Goal: Task Accomplishment & Management: Complete application form

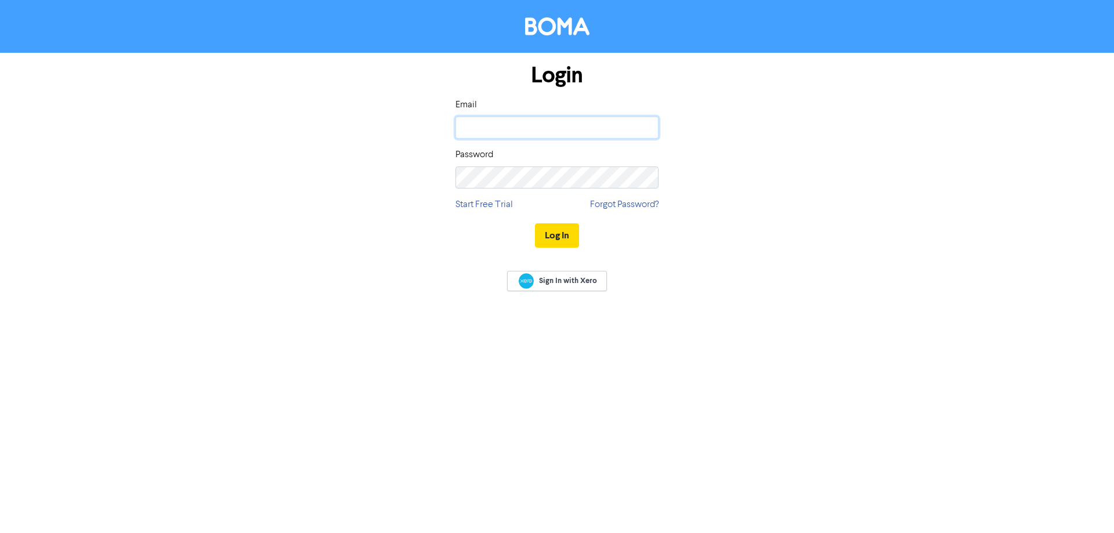
click at [478, 129] on input "email" at bounding box center [556, 128] width 203 height 22
type input "[EMAIL_ADDRESS][DOMAIN_NAME]"
click at [535, 223] on button "Log In" at bounding box center [557, 235] width 44 height 24
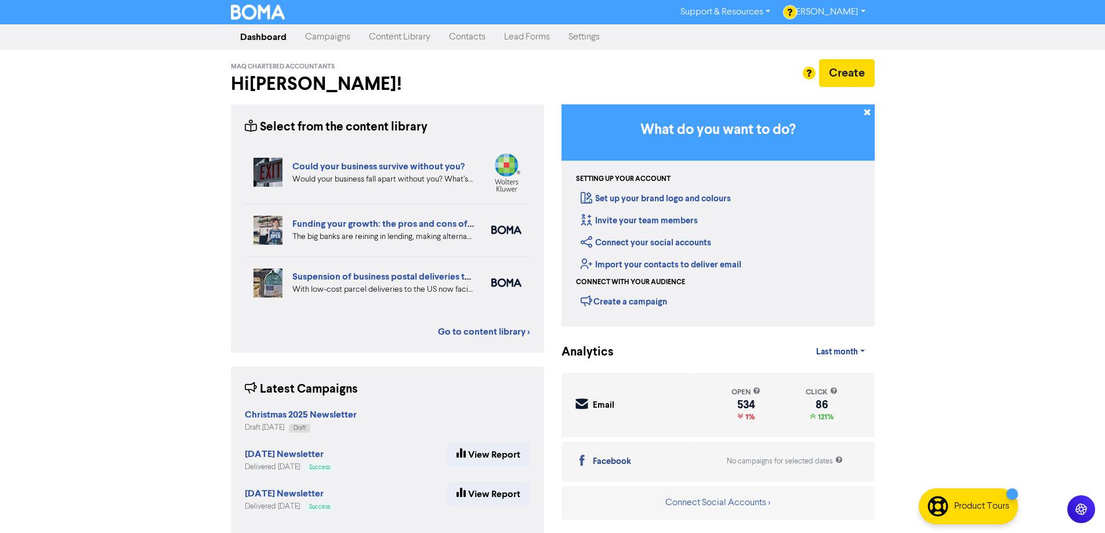
drag, startPoint x: 1019, startPoint y: 172, endPoint x: 1005, endPoint y: 168, distance: 14.4
click at [1019, 172] on div "Support & Resources Video Tutorials FAQ & Guides Marketing Education [PERSON_NA…" at bounding box center [552, 266] width 1105 height 533
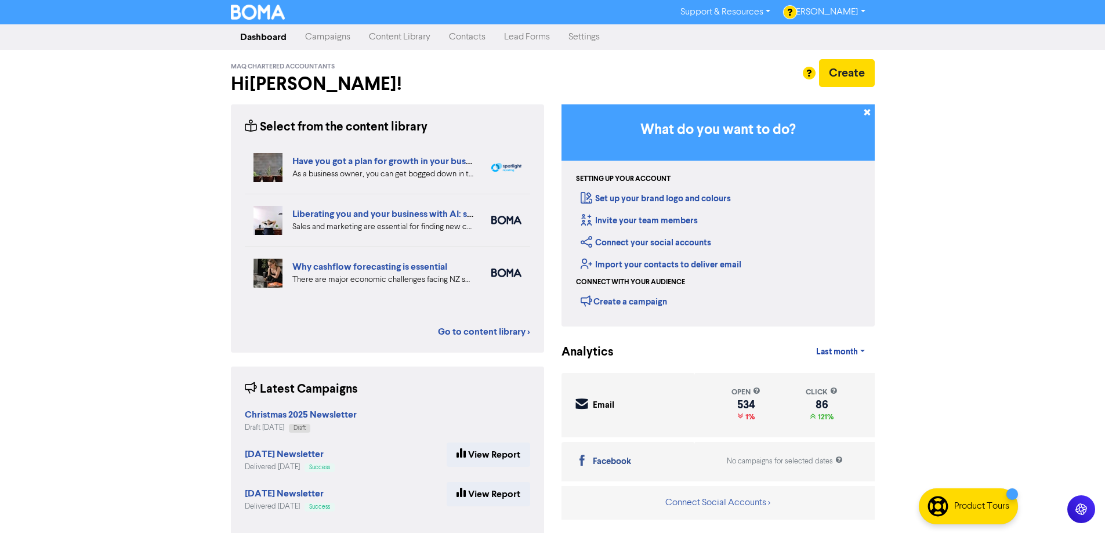
click at [457, 33] on link "Contacts" at bounding box center [467, 37] width 55 height 23
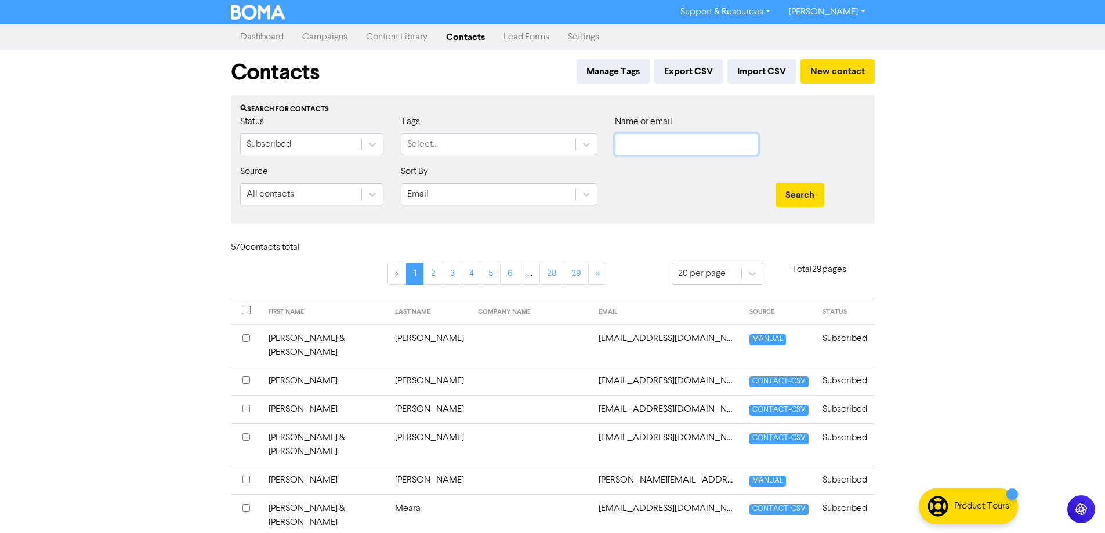
click at [631, 143] on input "text" at bounding box center [686, 144] width 143 height 22
type input "[PERSON_NAME]"
click at [776, 183] on button "Search" at bounding box center [800, 195] width 49 height 24
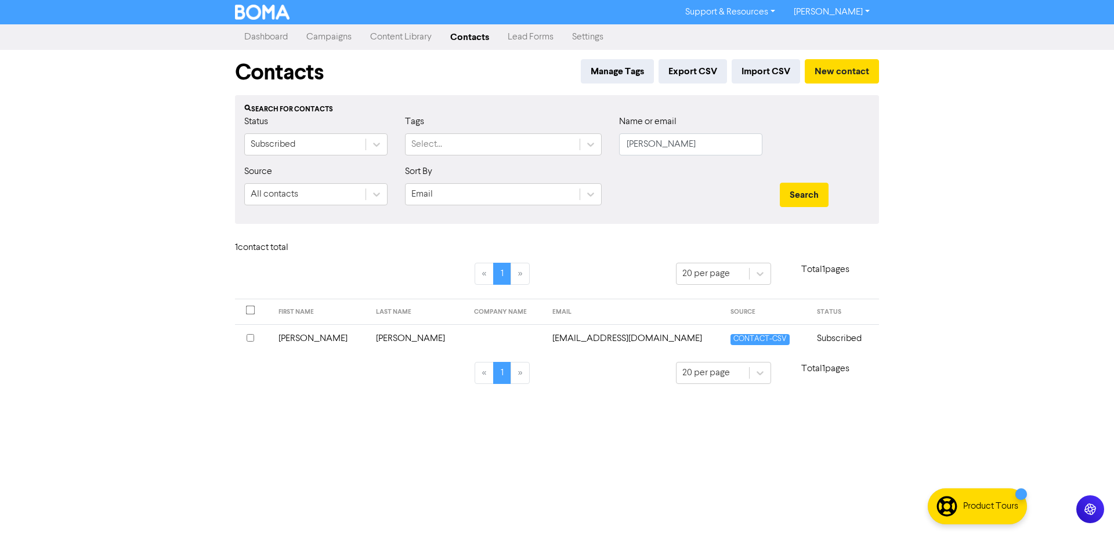
click at [252, 337] on input "checkbox" at bounding box center [251, 338] width 8 height 8
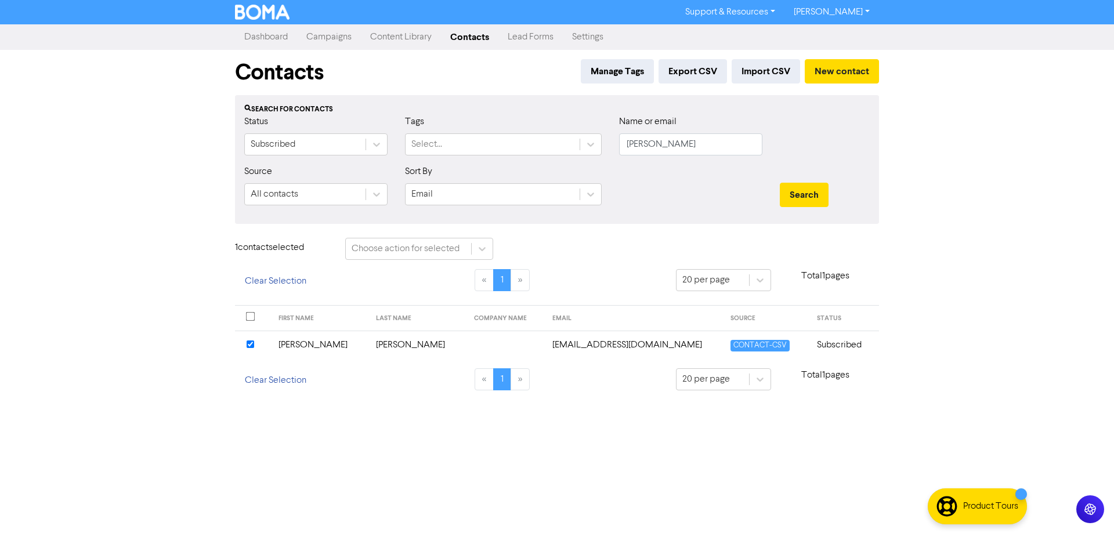
click at [299, 345] on td "[PERSON_NAME]" at bounding box center [321, 345] width 98 height 28
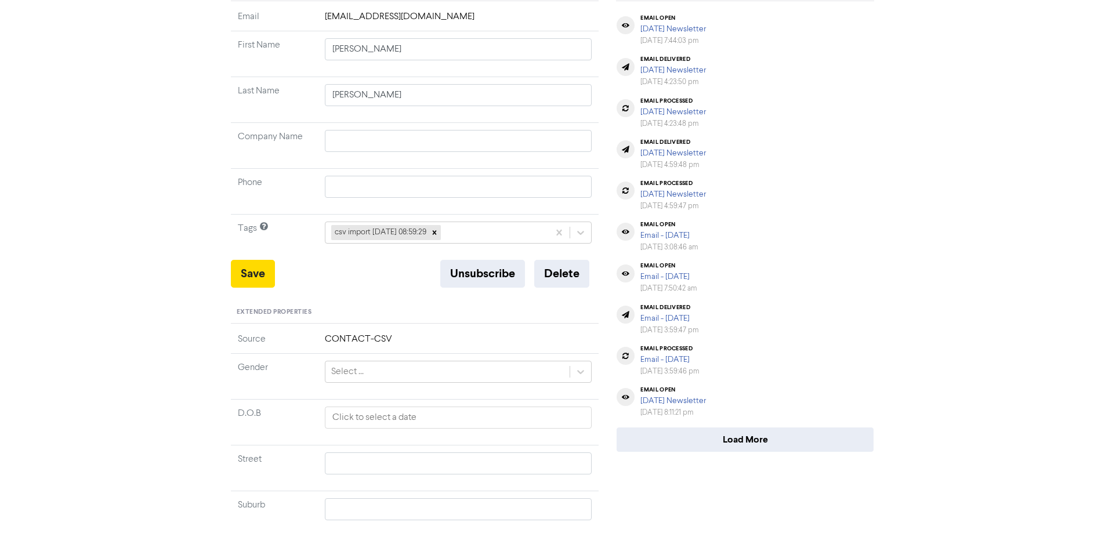
scroll to position [32, 0]
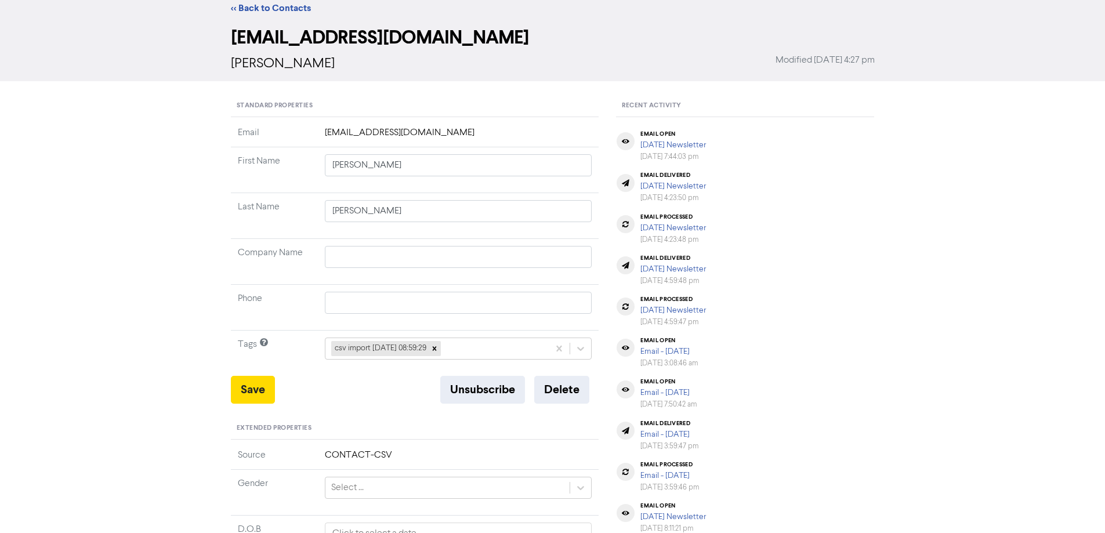
click at [342, 133] on td "[EMAIL_ADDRESS][DOMAIN_NAME]" at bounding box center [458, 136] width 281 height 21
drag, startPoint x: 451, startPoint y: 133, endPoint x: 468, endPoint y: 132, distance: 17.5
click at [466, 133] on td "[EMAIL_ADDRESS][DOMAIN_NAME]" at bounding box center [458, 136] width 281 height 21
click at [567, 389] on button "Delete" at bounding box center [561, 390] width 55 height 28
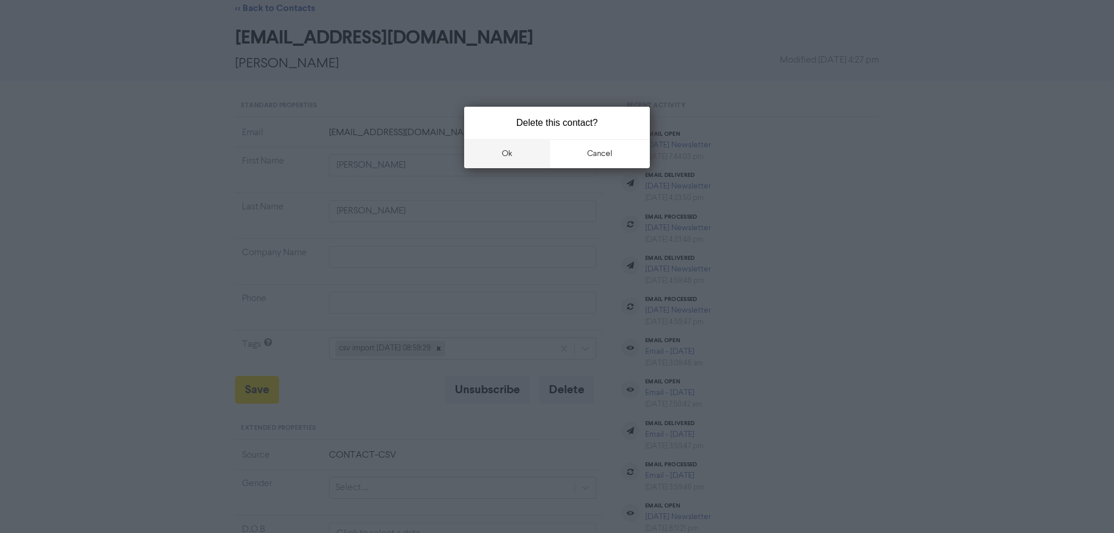
click at [502, 154] on button "ok" at bounding box center [507, 153] width 86 height 29
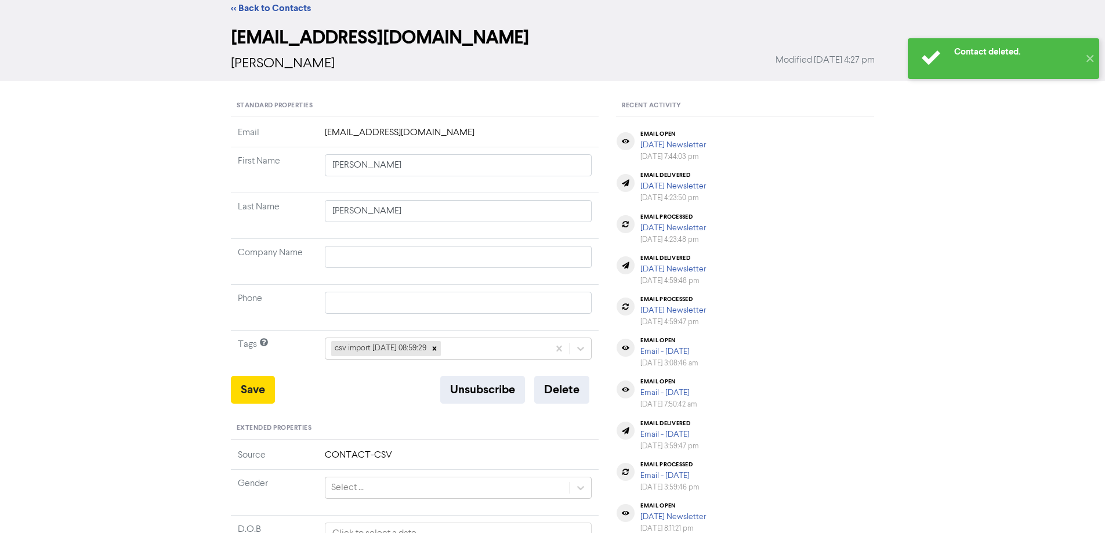
scroll to position [0, 0]
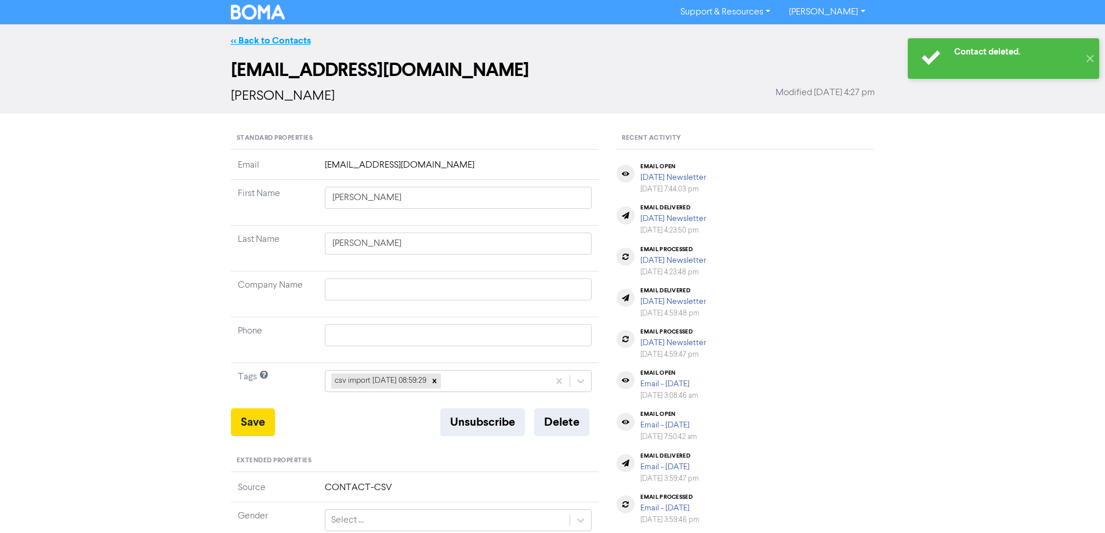
click at [272, 41] on link "<< Back to Contacts" at bounding box center [271, 41] width 80 height 12
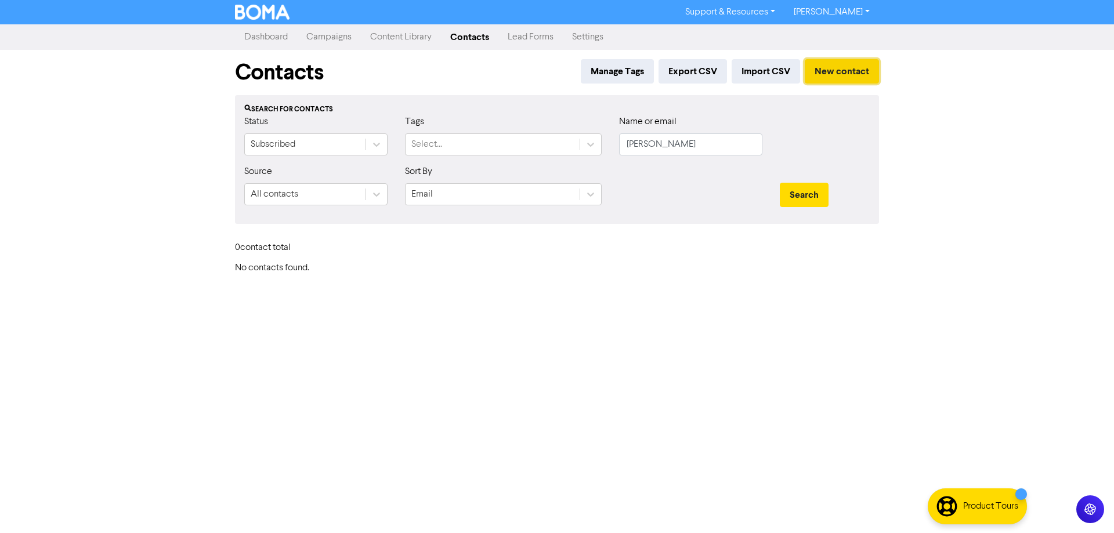
click at [837, 73] on button "New contact" at bounding box center [842, 71] width 74 height 24
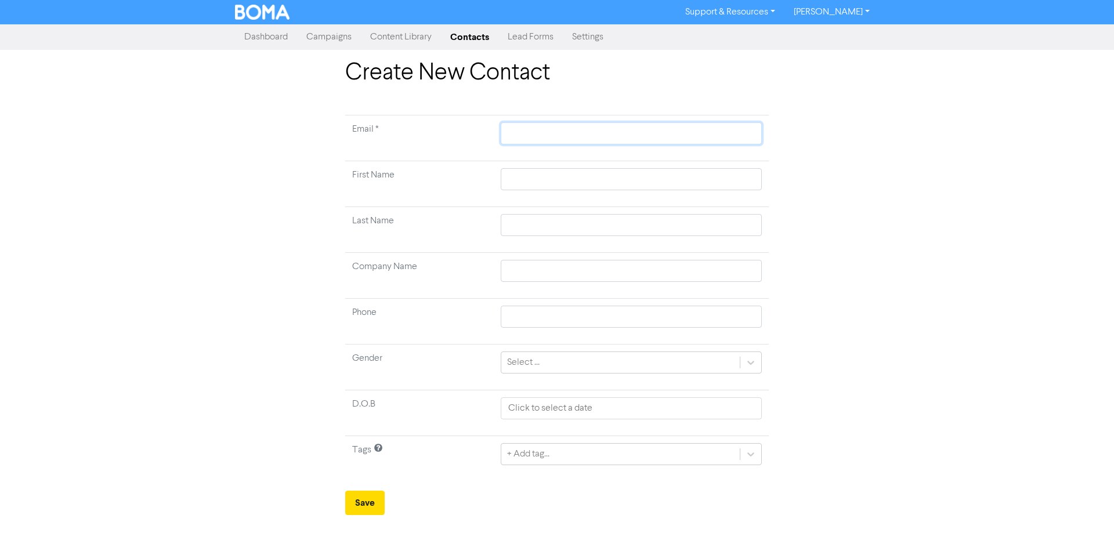
click at [512, 135] on input "text" at bounding box center [631, 133] width 261 height 22
type input "p"
type input "p."
type input "p.r"
type input "[DOMAIN_NAME]"
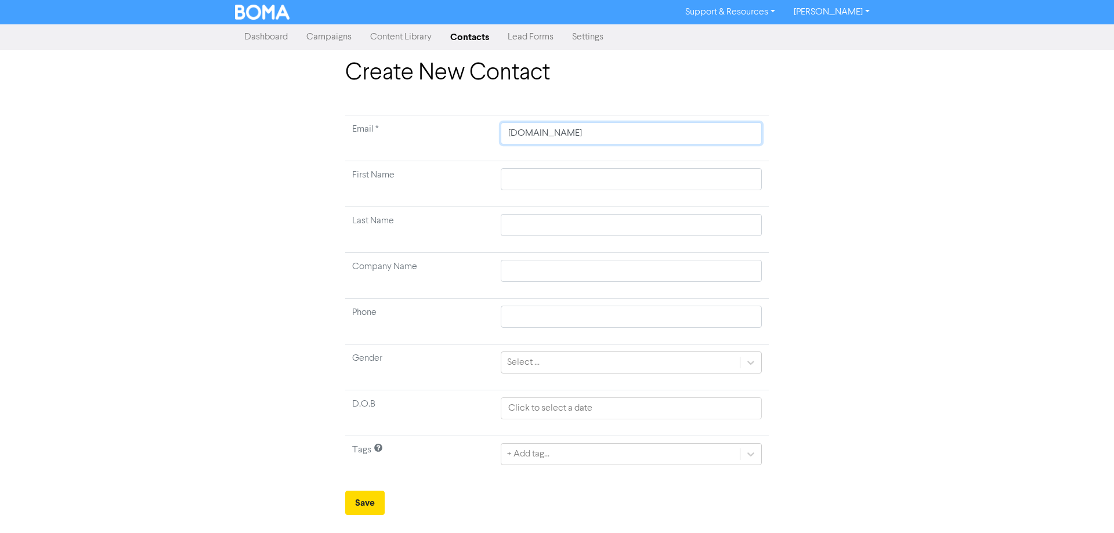
type input "[DOMAIN_NAME]"
type input "[PERSON_NAME]"
type input "[PERSON_NAME]@"
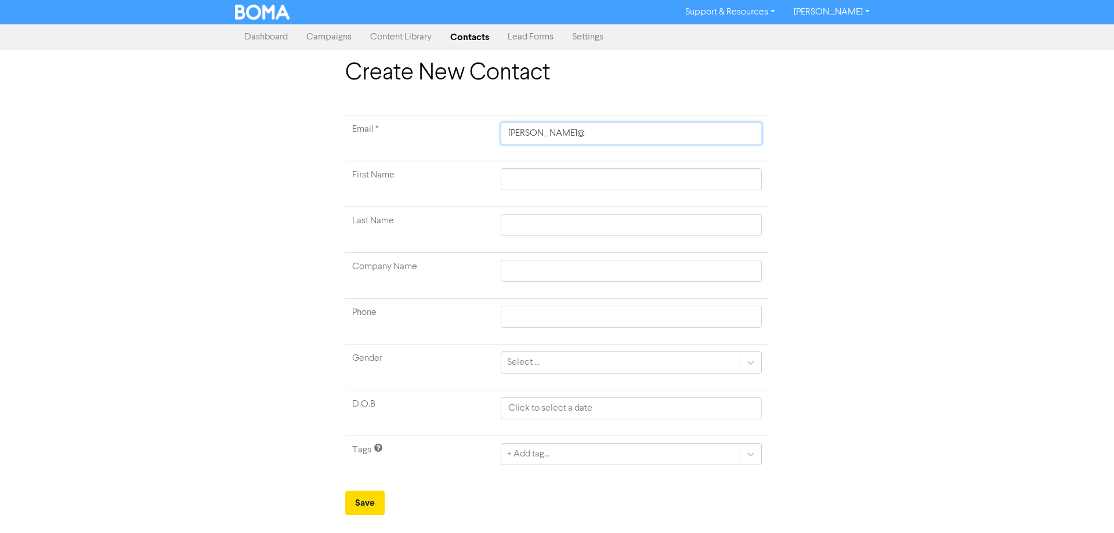
type input "[PERSON_NAME]@b"
type input "[PERSON_NAME]@ba"
type input "[PERSON_NAME]@bar"
type input "[PERSON_NAME]@barf"
type input "[PERSON_NAME]@barfo"
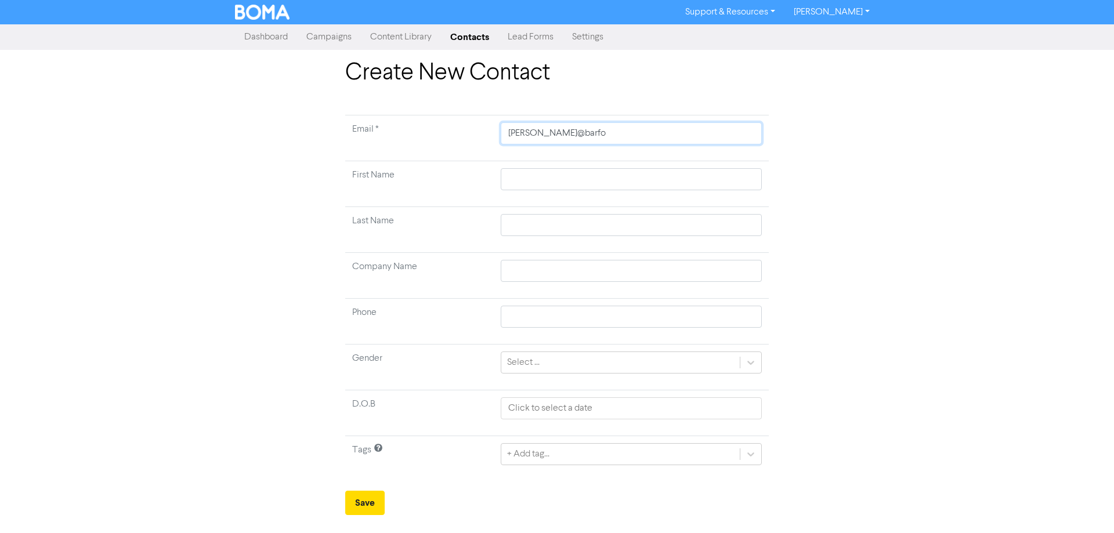
type input "[PERSON_NAME]@barfoo"
type input "[PERSON_NAME]@[PERSON_NAME]"
type input "[PERSON_NAME]@[PERSON_NAME]."
type input "[PERSON_NAME]@[PERSON_NAME].c"
type input "[PERSON_NAME][EMAIL_ADDRESS][PERSON_NAME][DOMAIN_NAME]"
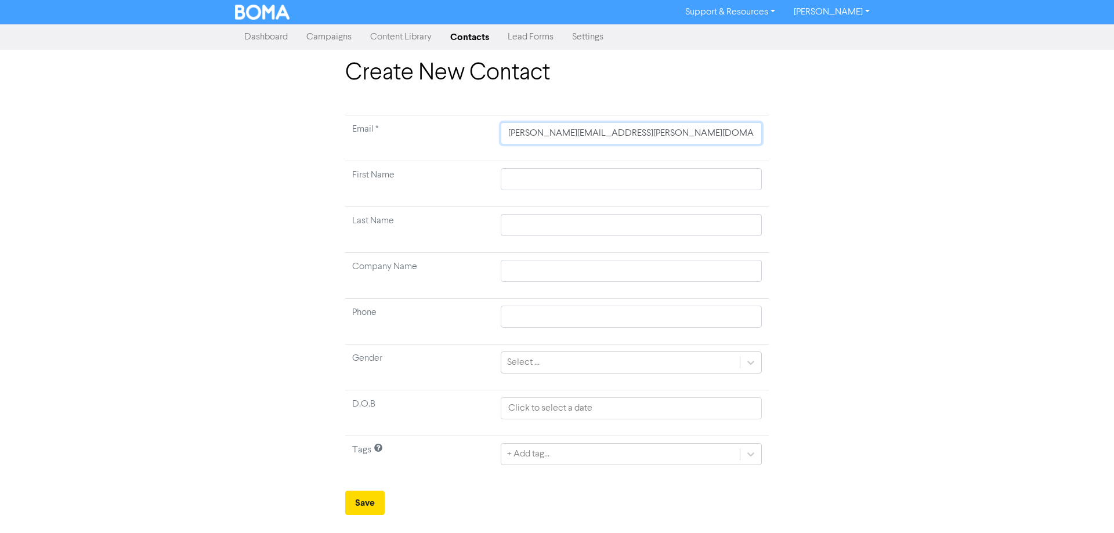
type input "[PERSON_NAME][EMAIL_ADDRESS][PERSON_NAME][DOMAIN_NAME]."
type input "[PERSON_NAME]@[PERSON_NAME].co.n"
type input "[PERSON_NAME][EMAIL_ADDRESS][PERSON_NAME][DOMAIN_NAME]"
click at [563, 164] on td at bounding box center [631, 184] width 275 height 46
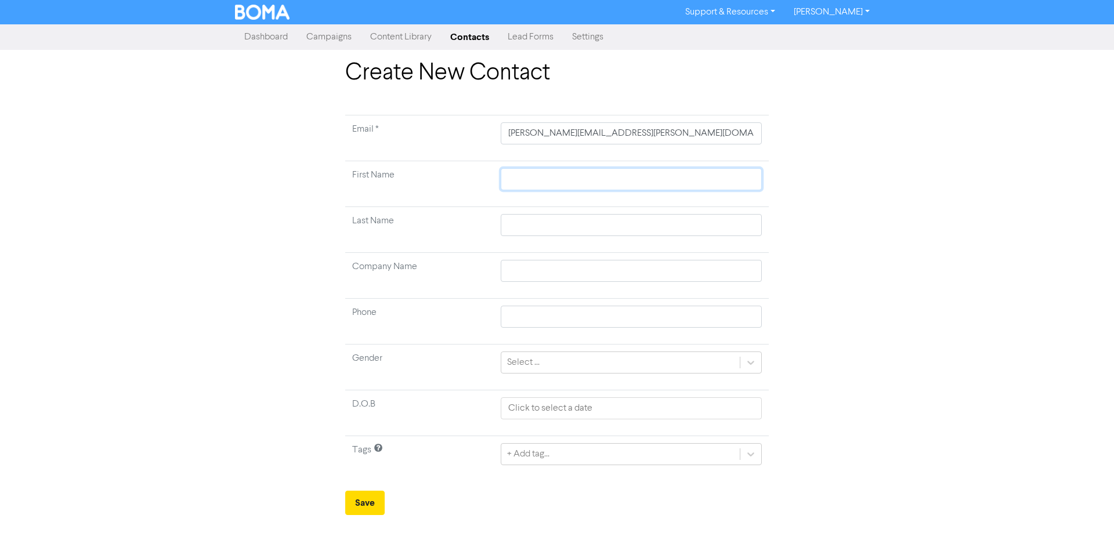
click at [564, 176] on input "text" at bounding box center [631, 179] width 261 height 22
type input "P"
type input "Pa"
type input "Pau"
type input "[PERSON_NAME]"
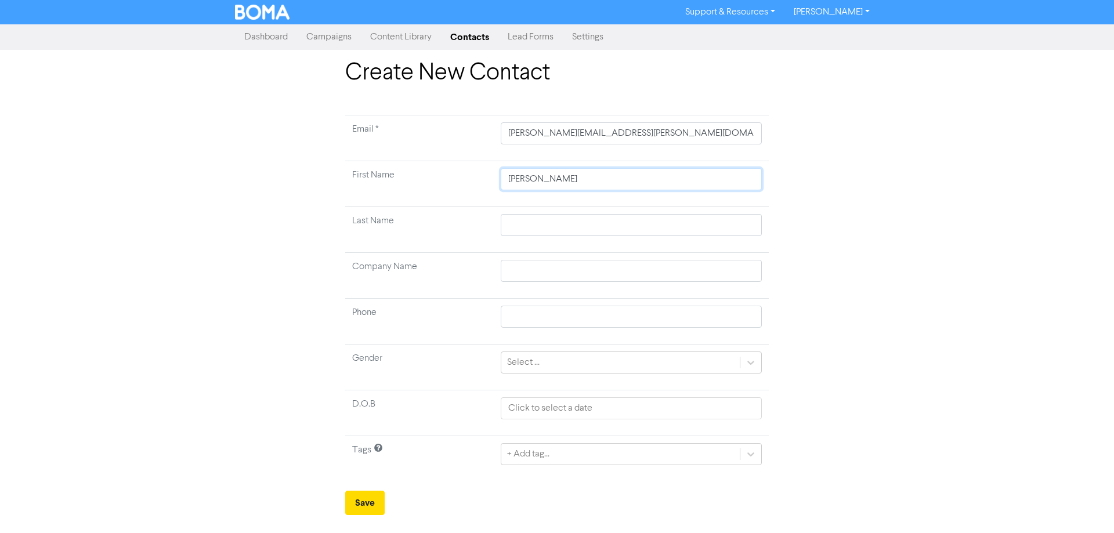
type input "[PERSON_NAME]"
type input "R"
type input "Re"
type input "Ren"
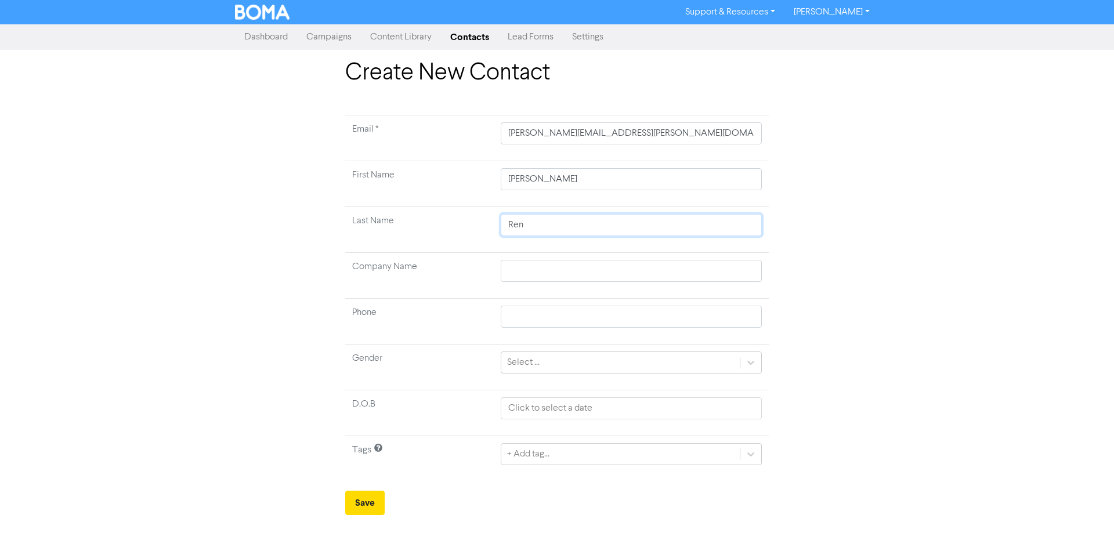
type input "[PERSON_NAME]"
click at [363, 504] on button "Save" at bounding box center [364, 503] width 39 height 24
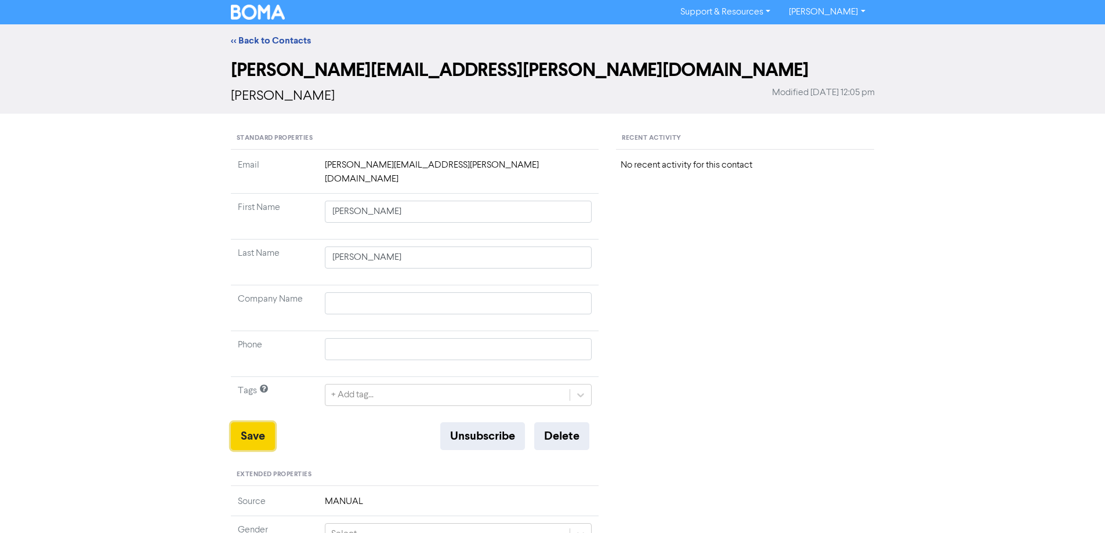
click at [254, 422] on button "Save" at bounding box center [253, 436] width 44 height 28
click at [261, 44] on link "<< Back to Contacts" at bounding box center [271, 41] width 80 height 12
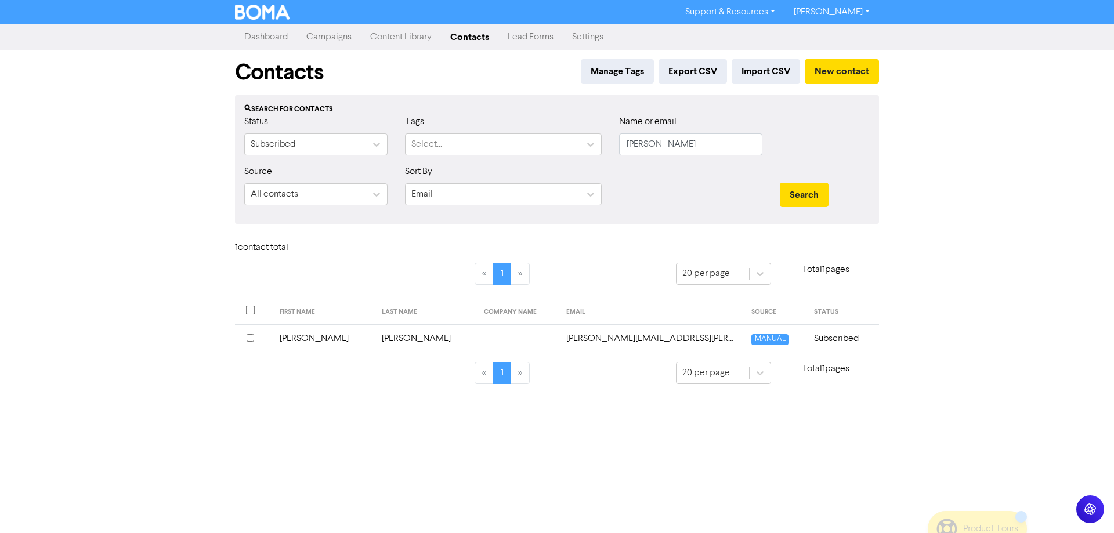
click at [299, 341] on td "[PERSON_NAME]" at bounding box center [324, 338] width 102 height 28
